Goal: Task Accomplishment & Management: Use online tool/utility

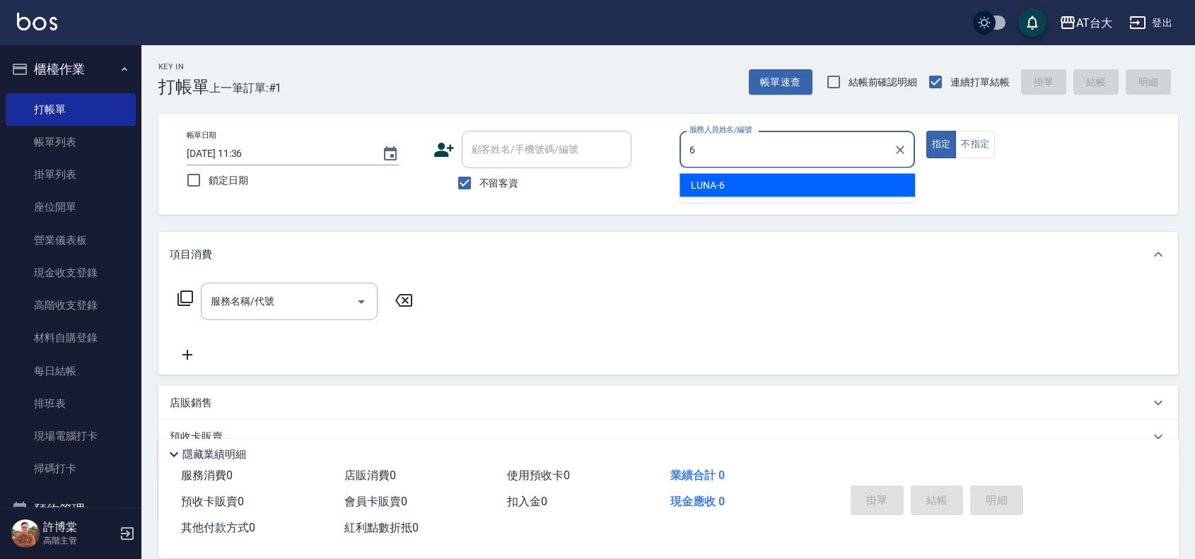
type input "LUNA-6"
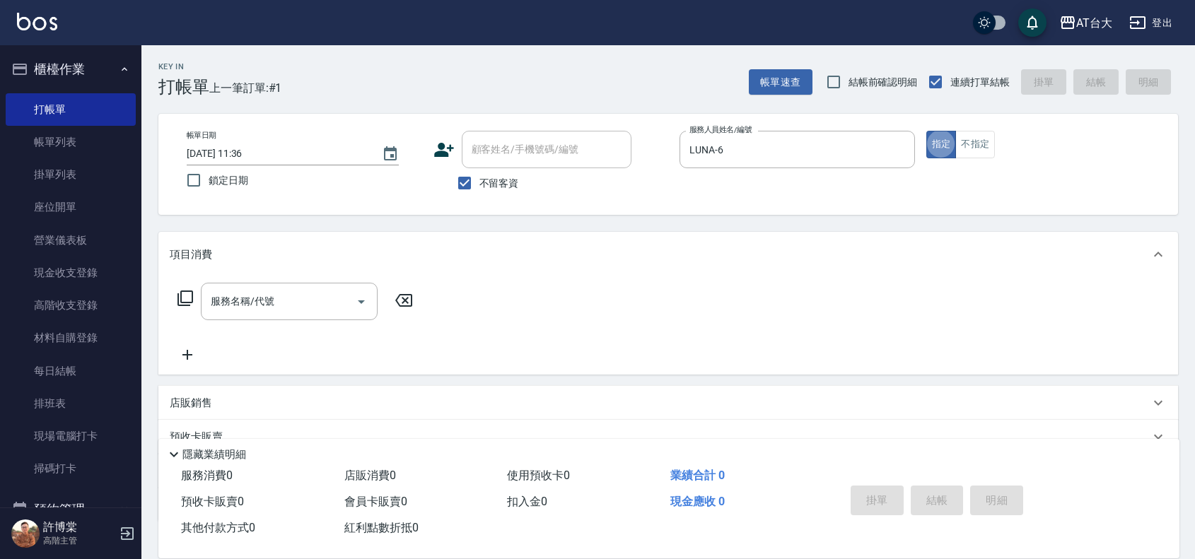
type button "true"
click at [990, 143] on button "不指定" at bounding box center [975, 145] width 40 height 28
type button "false"
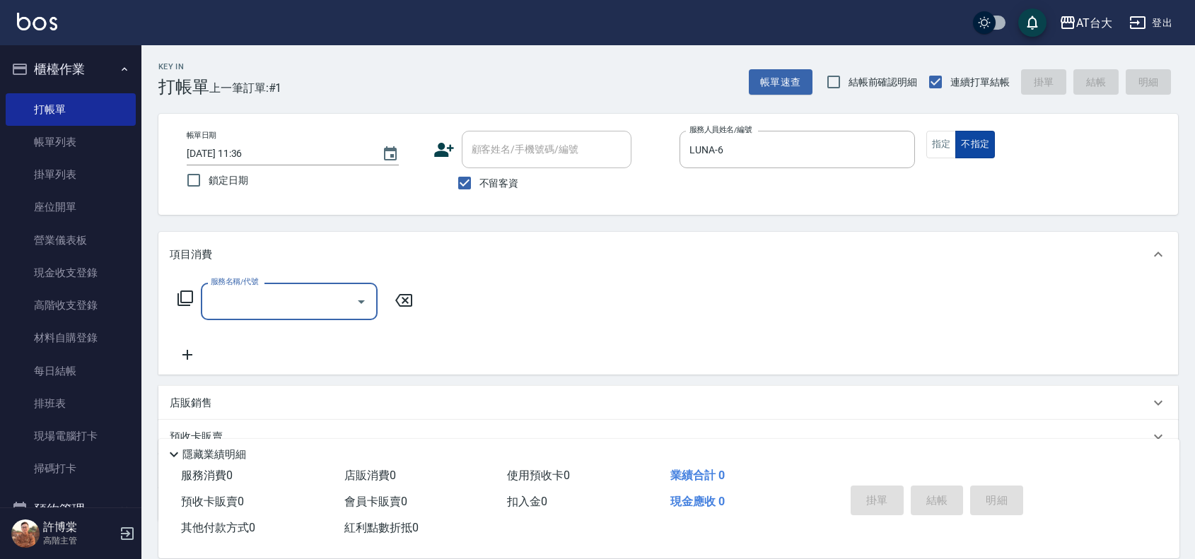
type input "3"
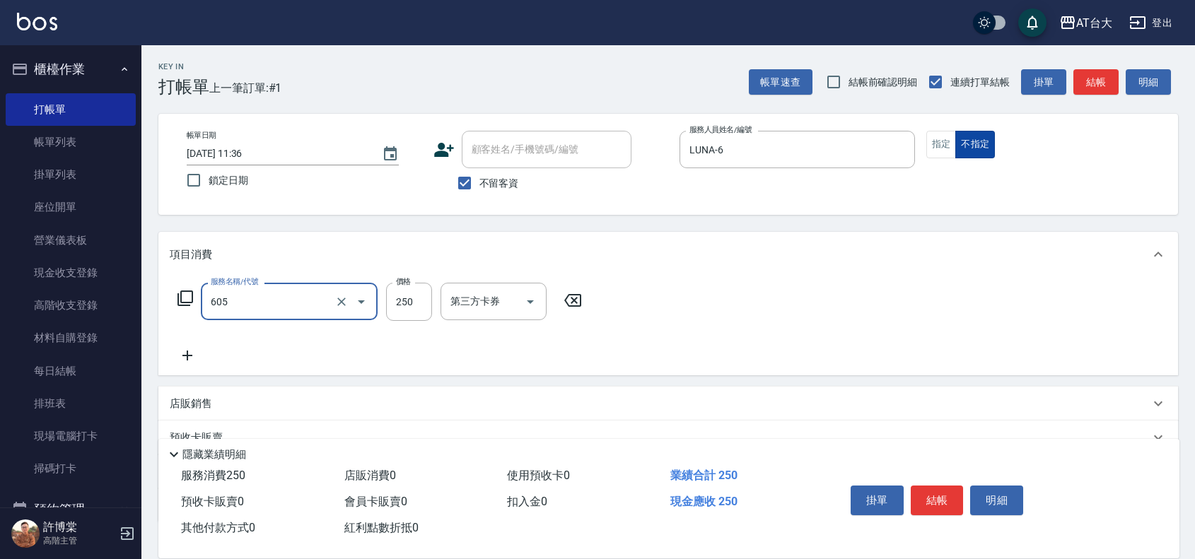
type input "洗髮 (女)(605)"
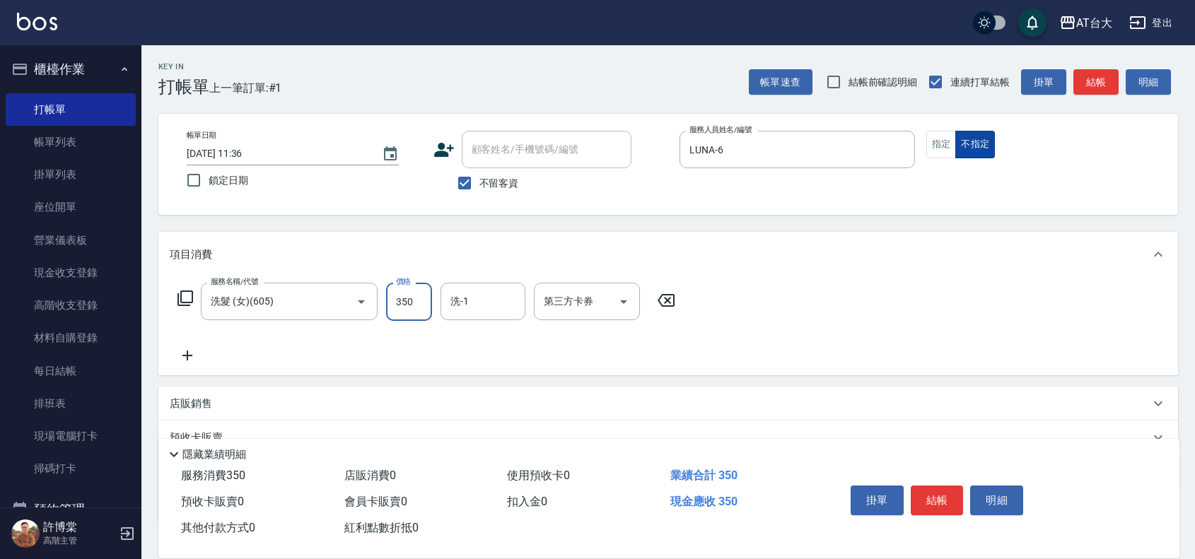
type input "350"
click at [936, 497] on button "結帳" at bounding box center [937, 501] width 53 height 30
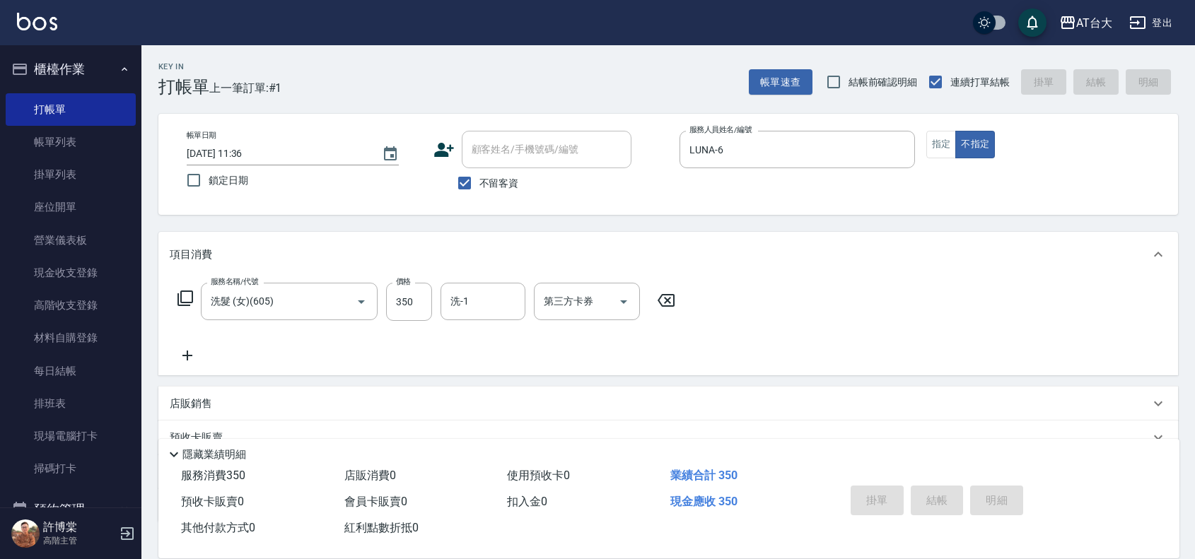
type input "[DATE] 12:36"
